Goal: Find specific page/section: Find specific page/section

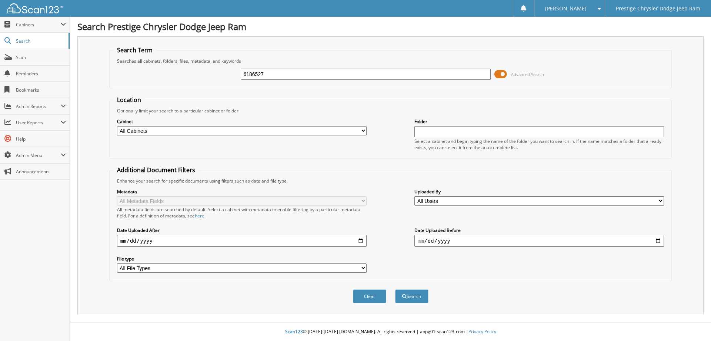
type input "6186527"
click at [395, 289] on button "Search" at bounding box center [411, 296] width 33 height 14
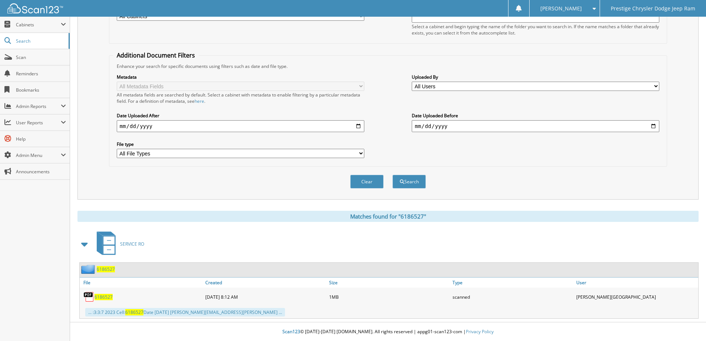
scroll to position [115, 0]
click at [107, 297] on span "6186527" at bounding box center [103, 296] width 18 height 6
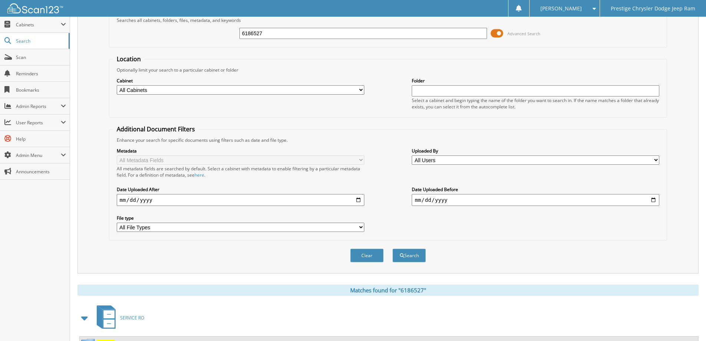
scroll to position [0, 0]
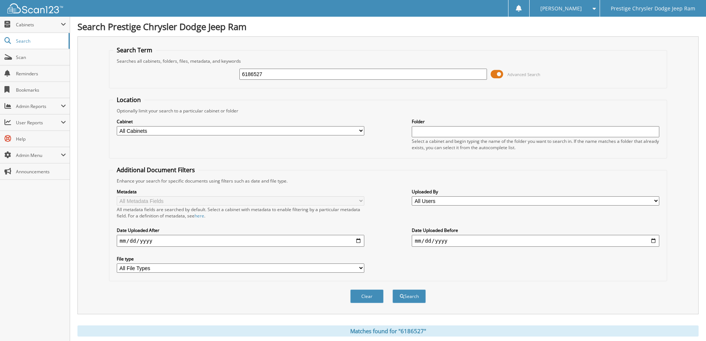
click at [324, 78] on input "6186527" at bounding box center [363, 74] width 248 height 11
type input "42836A"
click at [392, 289] on button "Search" at bounding box center [408, 296] width 33 height 14
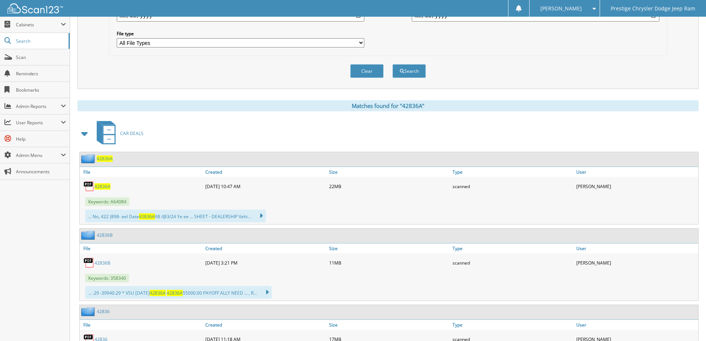
scroll to position [223, 0]
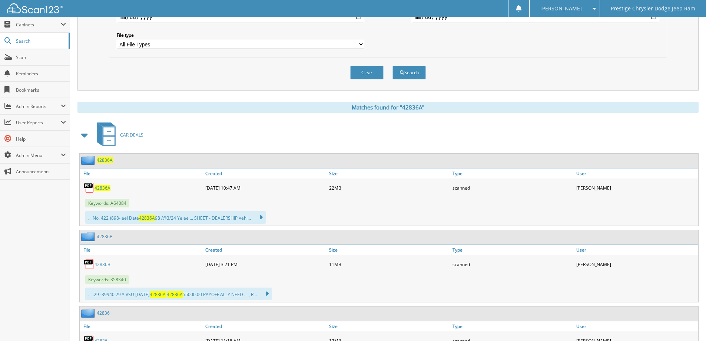
click at [101, 189] on span "42836A" at bounding box center [102, 188] width 16 height 6
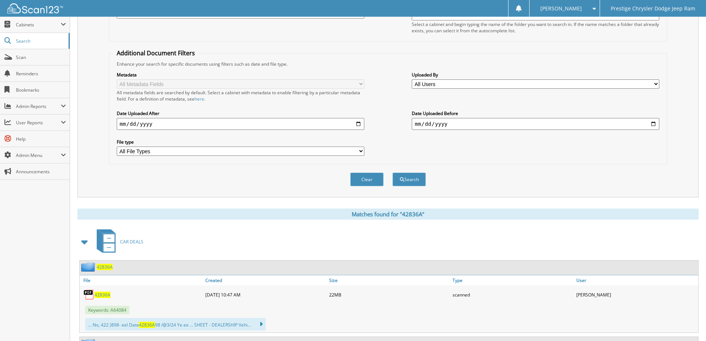
scroll to position [0, 0]
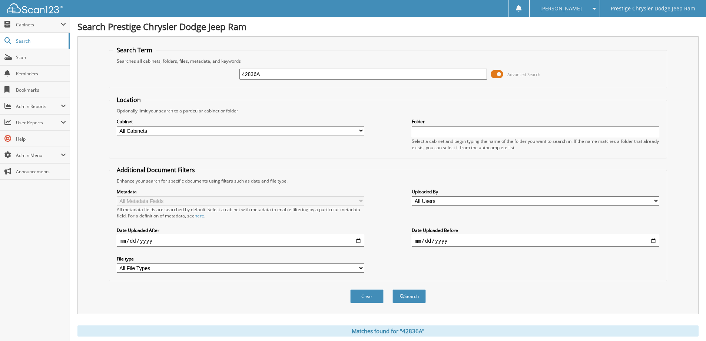
drag, startPoint x: 283, startPoint y: 78, endPoint x: 190, endPoint y: 94, distance: 93.7
click at [190, 94] on form "Search Term Searches all cabinets, folders, files, metadata, and keywords 42836…" at bounding box center [388, 178] width 558 height 265
type input "NEA64084"
click at [392, 289] on button "Search" at bounding box center [408, 296] width 33 height 14
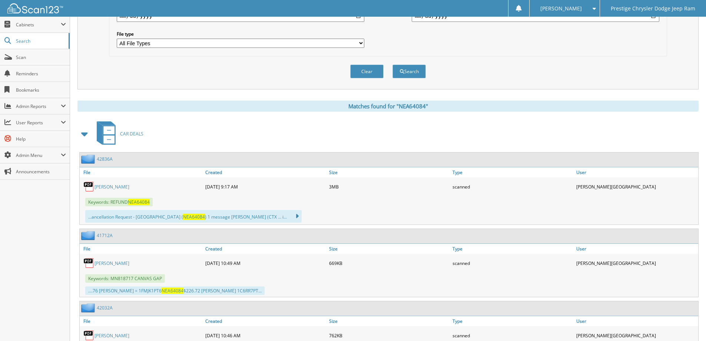
scroll to position [223, 0]
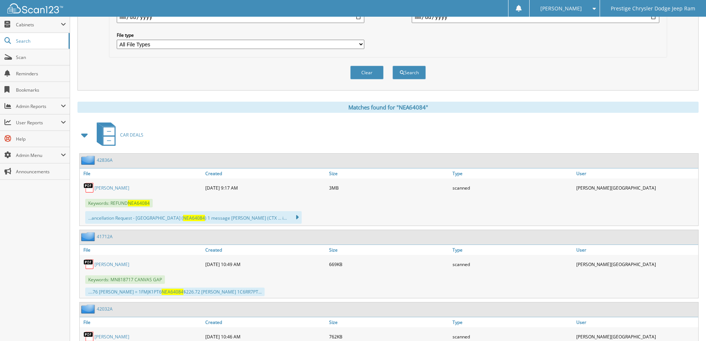
click at [114, 187] on link "WEISENBURGER" at bounding box center [111, 188] width 35 height 6
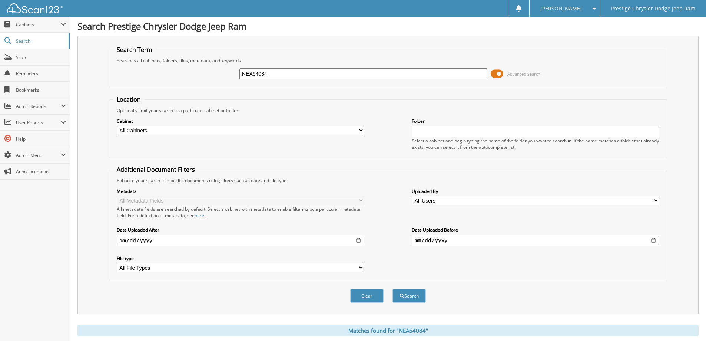
scroll to position [0, 0]
click at [288, 68] on div "NEA64084" at bounding box center [363, 74] width 248 height 13
click at [284, 77] on input "NEA64084" at bounding box center [363, 74] width 248 height 11
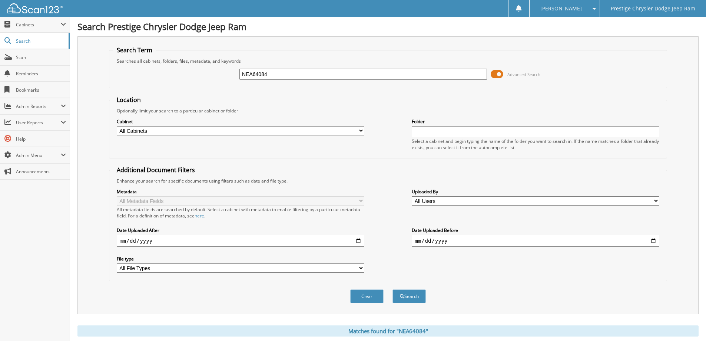
click at [284, 77] on input "NEA64084" at bounding box center [363, 74] width 248 height 11
type input "42836A"
click at [392, 289] on button "Search" at bounding box center [408, 296] width 33 height 14
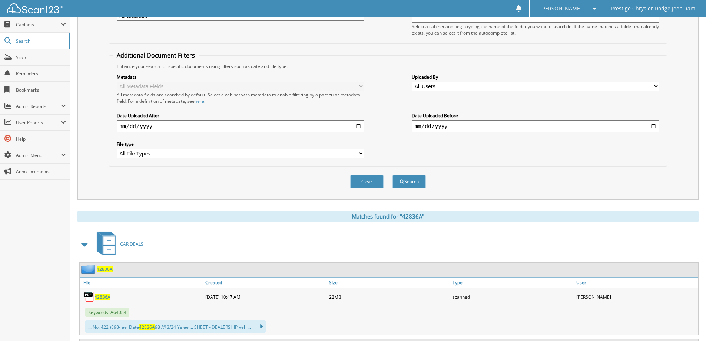
scroll to position [114, 0]
click at [100, 270] on span "42836A" at bounding box center [105, 269] width 16 height 6
